Goal: Task Accomplishment & Management: Use online tool/utility

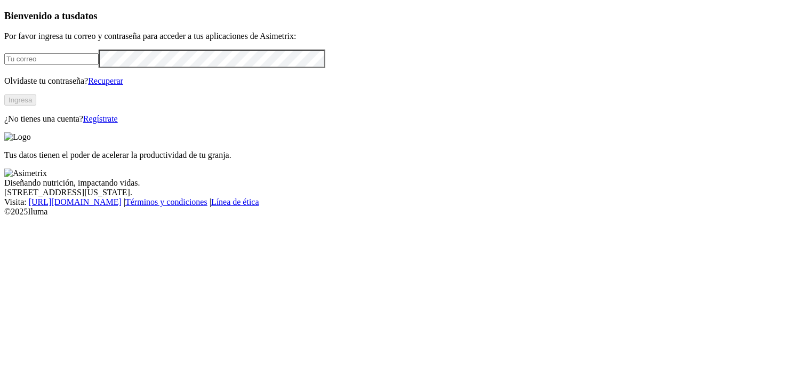
click at [83, 65] on input "email" at bounding box center [51, 58] width 94 height 11
type input "[PERSON_NAME][EMAIL_ADDRESS][PERSON_NAME][DOMAIN_NAME]"
click input "submit" at bounding box center [0, 0] width 0 height 0
